Goal: Information Seeking & Learning: Check status

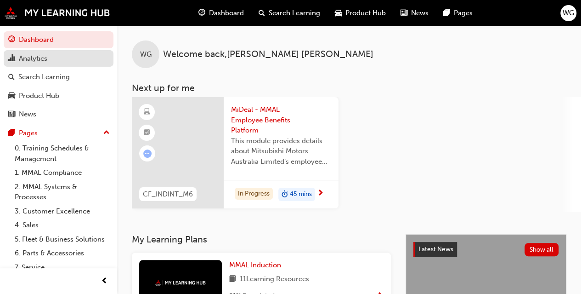
click at [34, 58] on div "Analytics" at bounding box center [33, 58] width 28 height 11
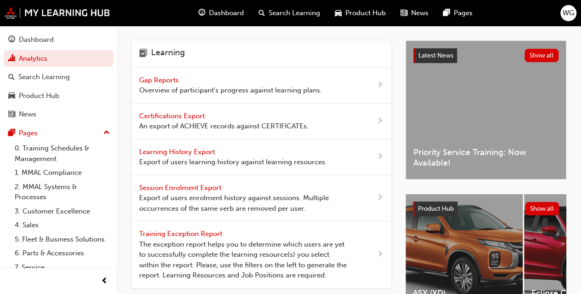
click at [157, 81] on span "Gap Reports" at bounding box center [159, 80] width 41 height 8
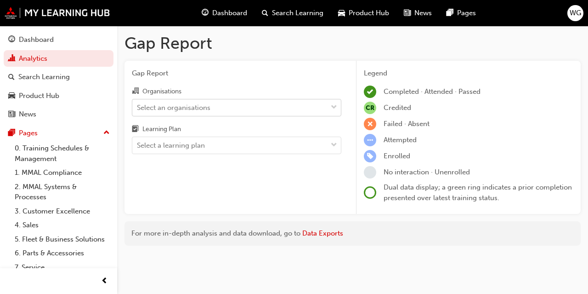
click at [181, 103] on div "Select an organisations" at bounding box center [174, 107] width 74 height 11
click at [138, 103] on input "Organisations Select an organisations" at bounding box center [137, 107] width 1 height 8
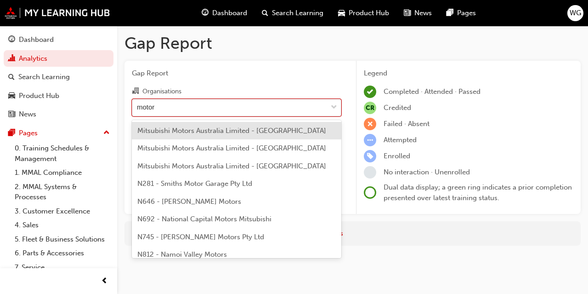
type input "motora"
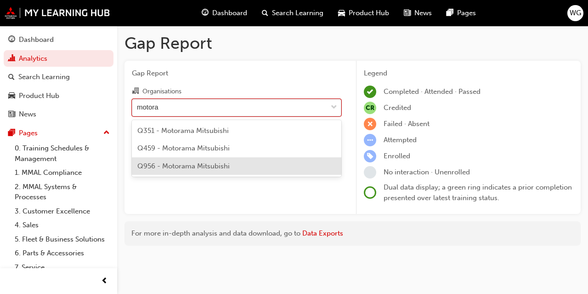
click at [192, 159] on div "Q956 - Motorama Mitsubishi" at bounding box center [237, 166] width 210 height 18
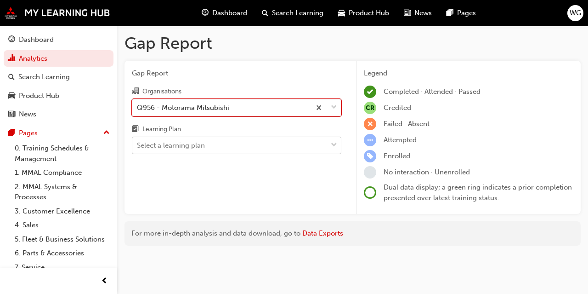
click at [182, 141] on div "Select a learning plan" at bounding box center [171, 145] width 68 height 11
click at [138, 141] on input "Learning Plan Select a learning plan" at bounding box center [137, 145] width 1 height 8
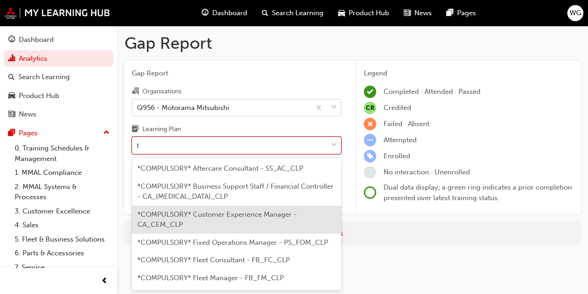
type input "te"
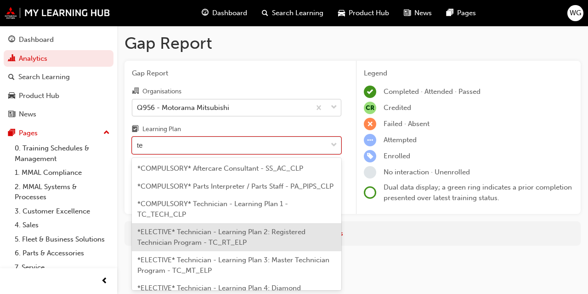
click at [216, 245] on span "*ELECTIVE* Technician - Learning Plan 2: Registered Technician Program - TC_RT_…" at bounding box center [221, 236] width 168 height 19
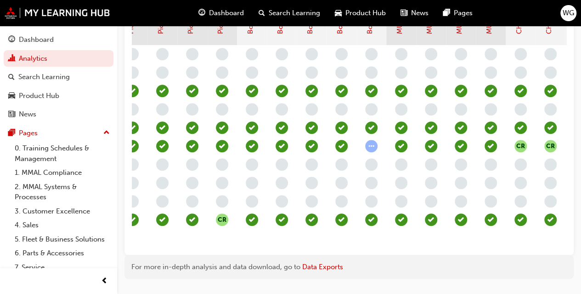
scroll to position [0, 384]
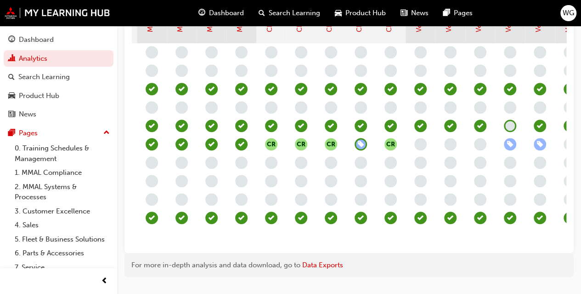
scroll to position [0, 649]
